Goal: Find specific page/section

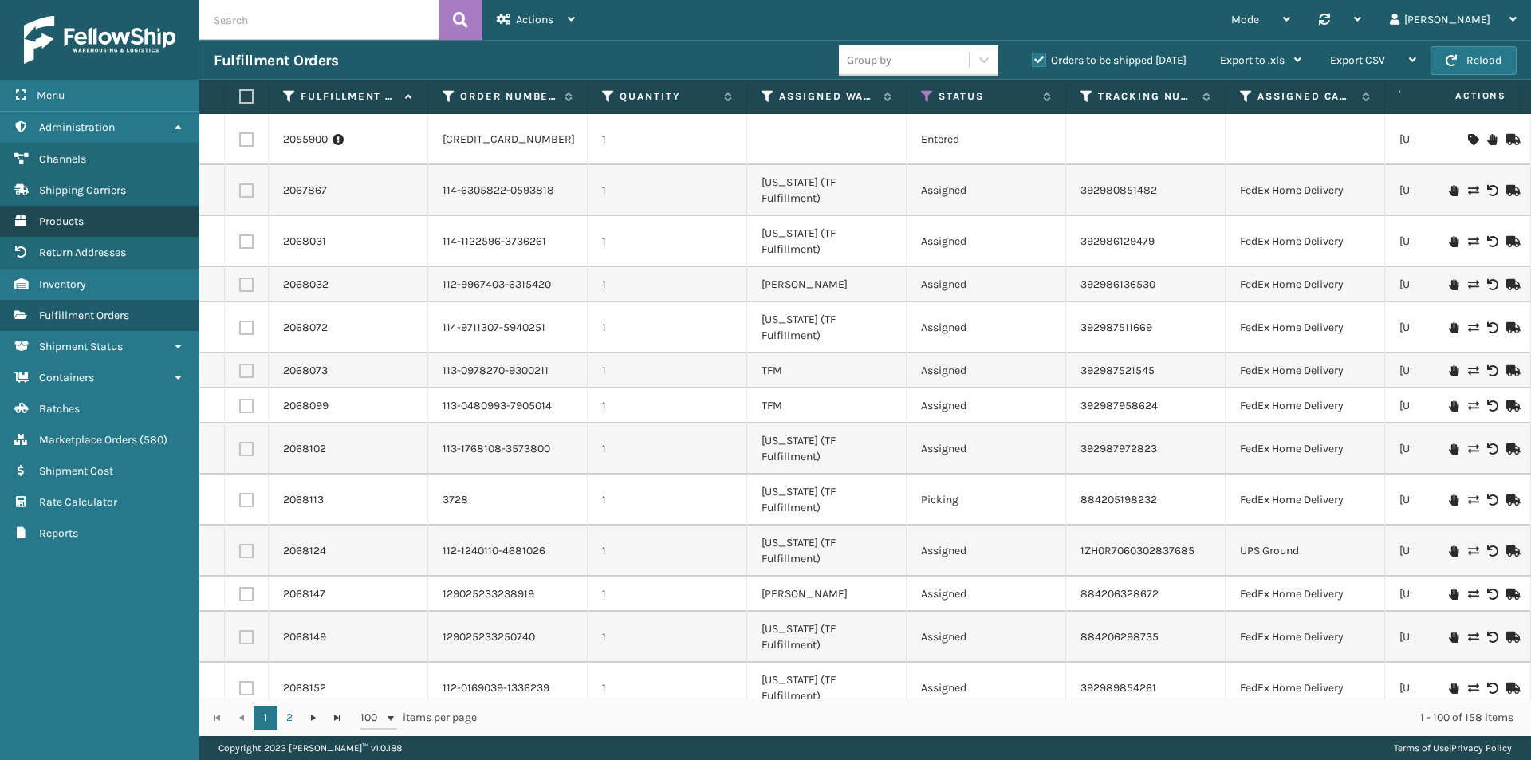
click at [60, 230] on link "Products" at bounding box center [99, 221] width 199 height 31
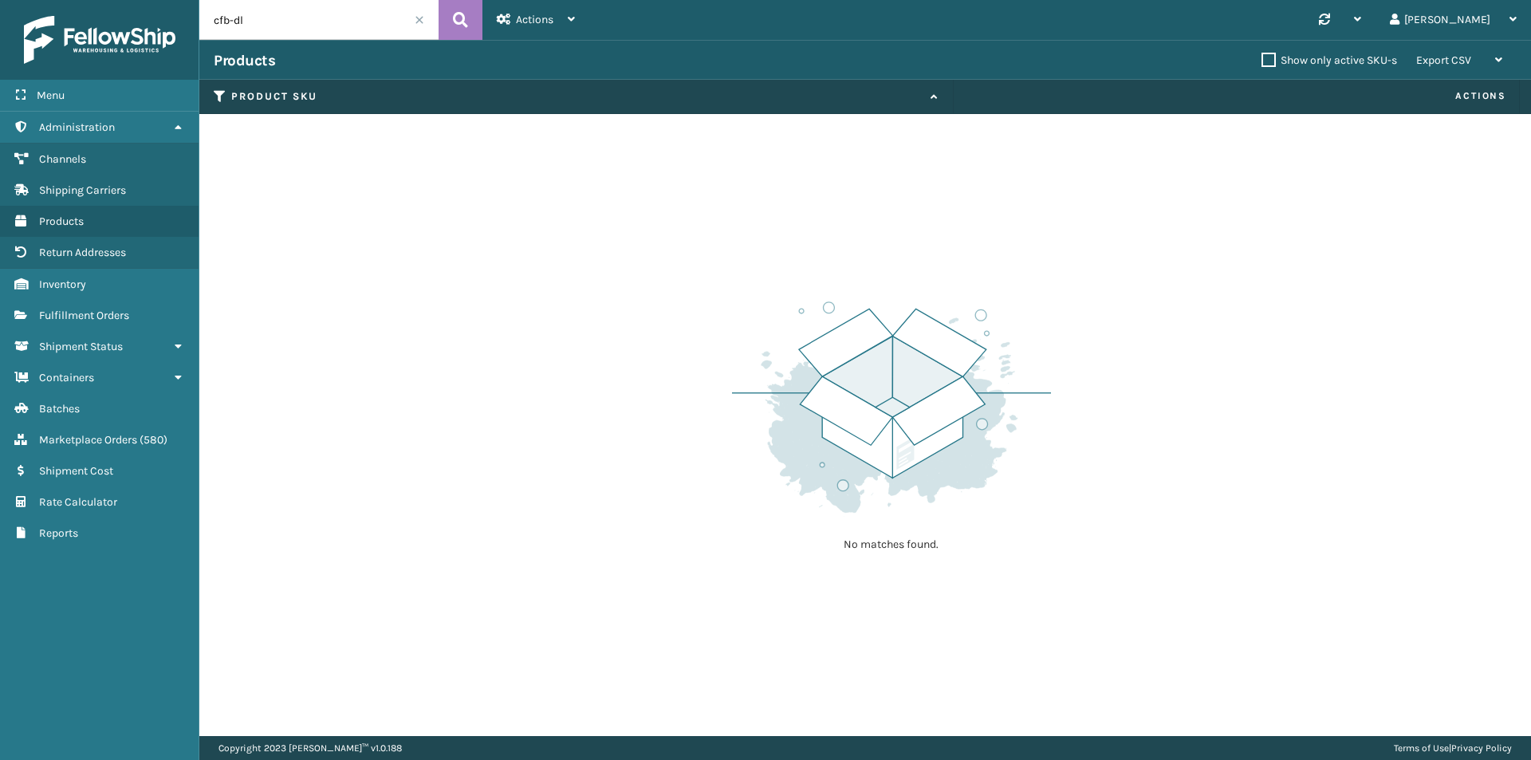
drag, startPoint x: 258, startPoint y: 18, endPoint x: 182, endPoint y: 18, distance: 76.5
click at [182, 0] on div "Menu Administration Channels Shipping Carriers Products Return Addresses Invent…" at bounding box center [765, 0] width 1531 height 0
click at [333, 17] on input "text" at bounding box center [318, 20] width 239 height 40
type input "410168-8010"
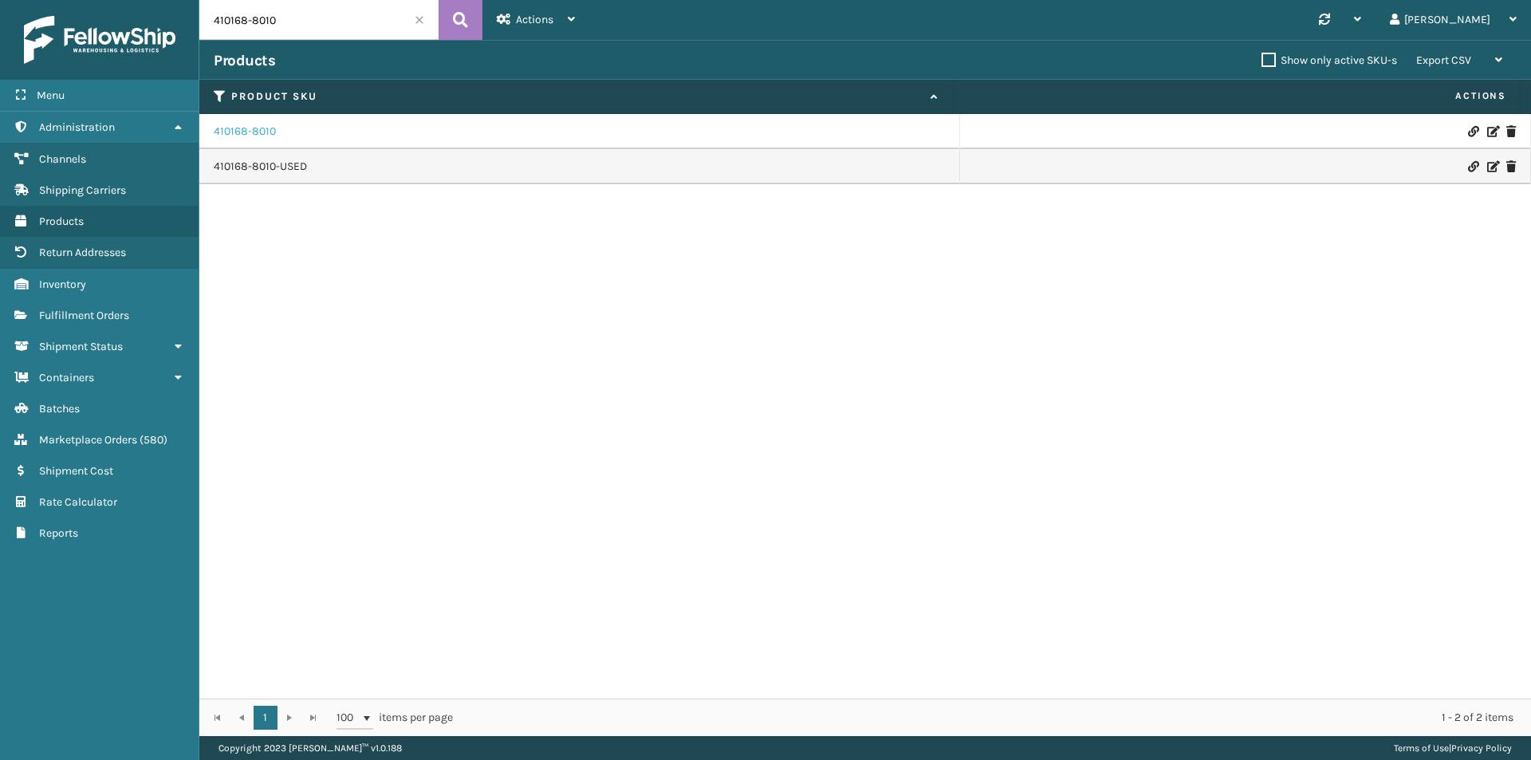
click at [261, 133] on link "410168-8010" at bounding box center [245, 132] width 62 height 16
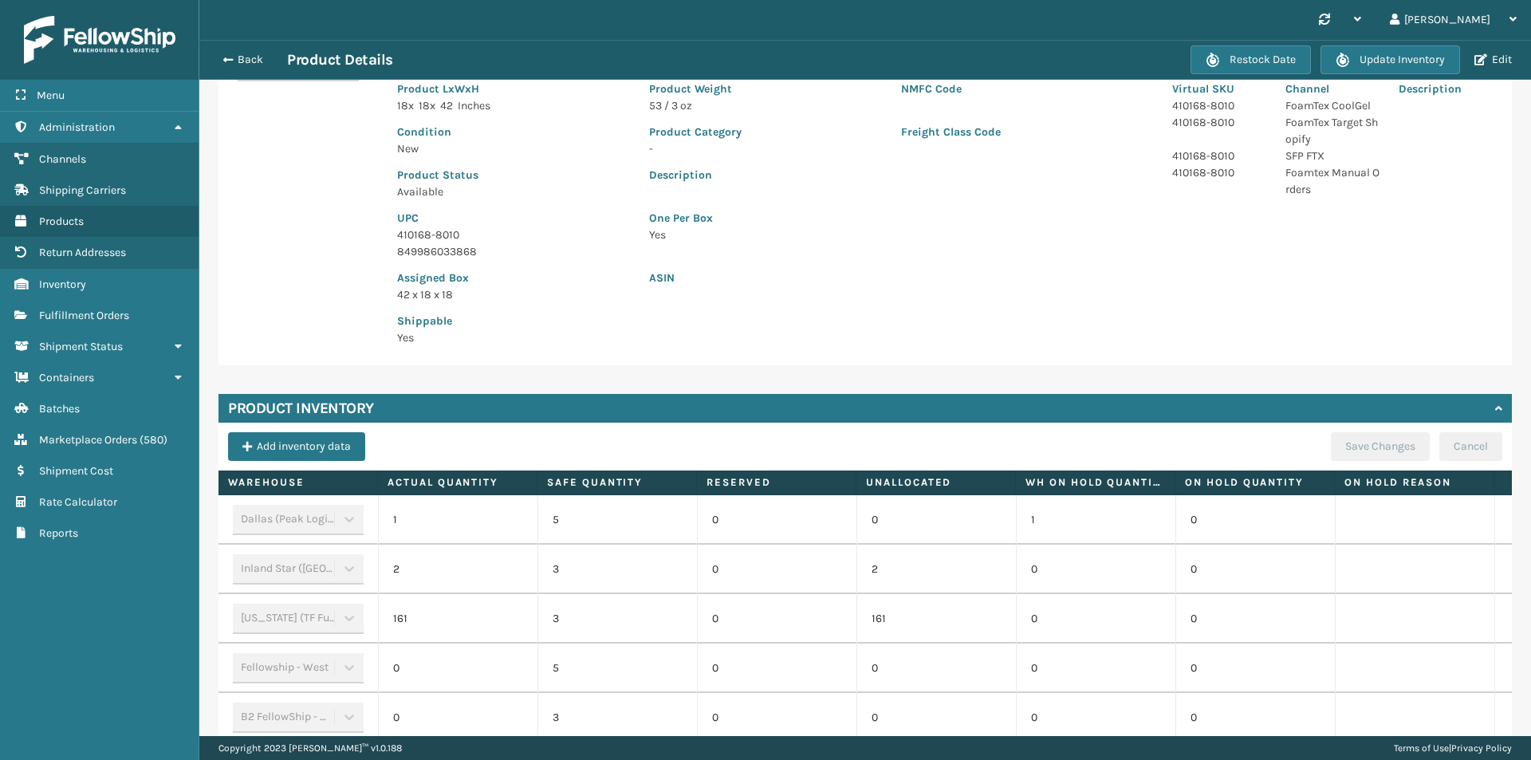
scroll to position [383, 0]
